Goal: Check status: Check status

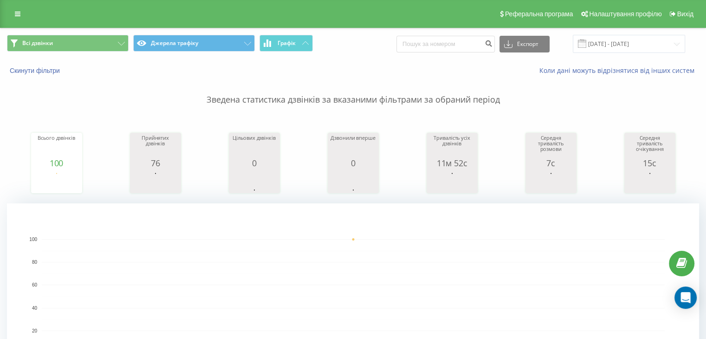
click at [603, 34] on div "Всі дзвінки Джерела трафіку Графік Експорт .csv .xls .xlsx [DATE] - [DATE]" at bounding box center [352, 43] width 705 height 31
click at [605, 51] on input "[DATE] - [DATE]" at bounding box center [629, 44] width 112 height 18
click at [605, 50] on input "[DATE] - [DATE]" at bounding box center [629, 44] width 112 height 18
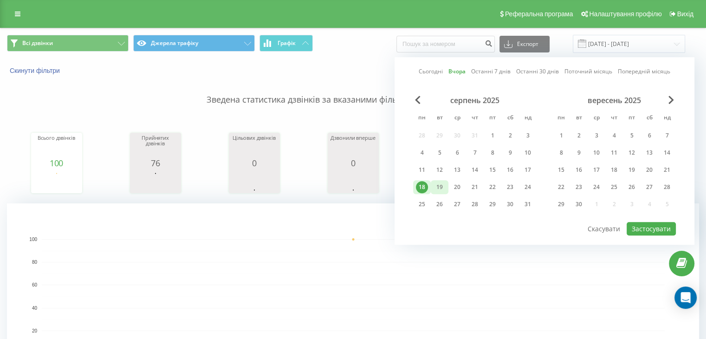
click at [435, 190] on div "19" at bounding box center [439, 187] width 12 height 12
click at [672, 230] on button "Застосувати" at bounding box center [650, 228] width 49 height 13
type input "19.08.2025 - 19.08.2025"
